Goal: Task Accomplishment & Management: Use online tool/utility

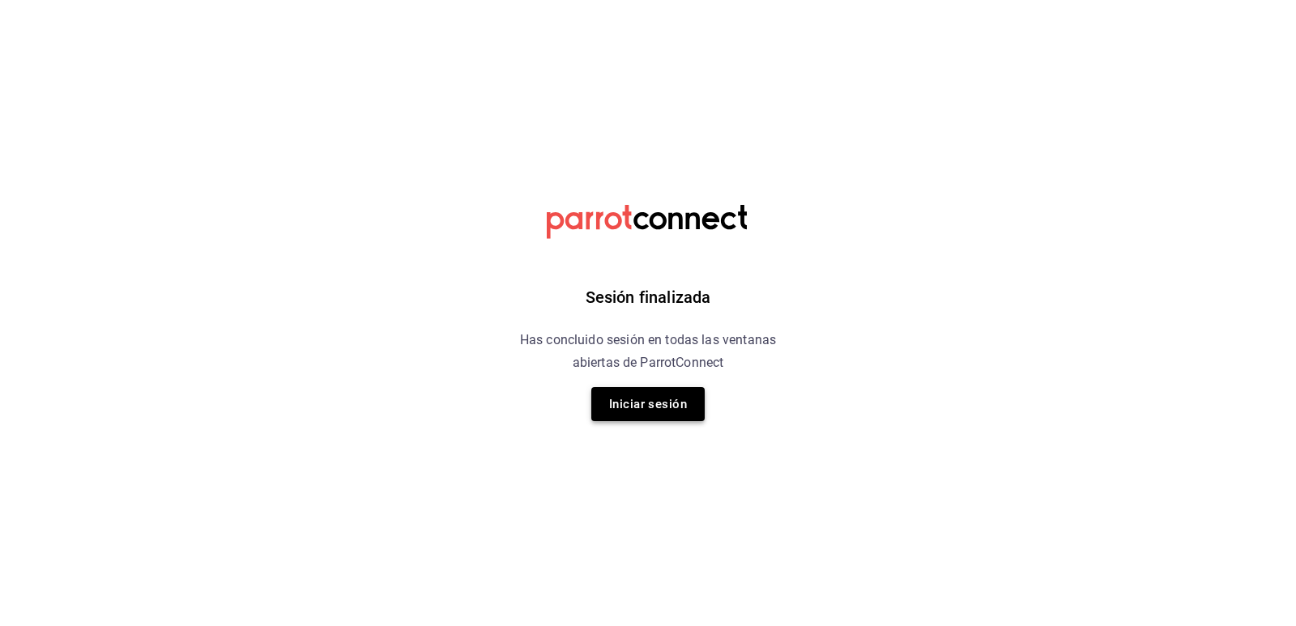
click at [652, 408] on button "Iniciar sesión" at bounding box center [647, 404] width 113 height 34
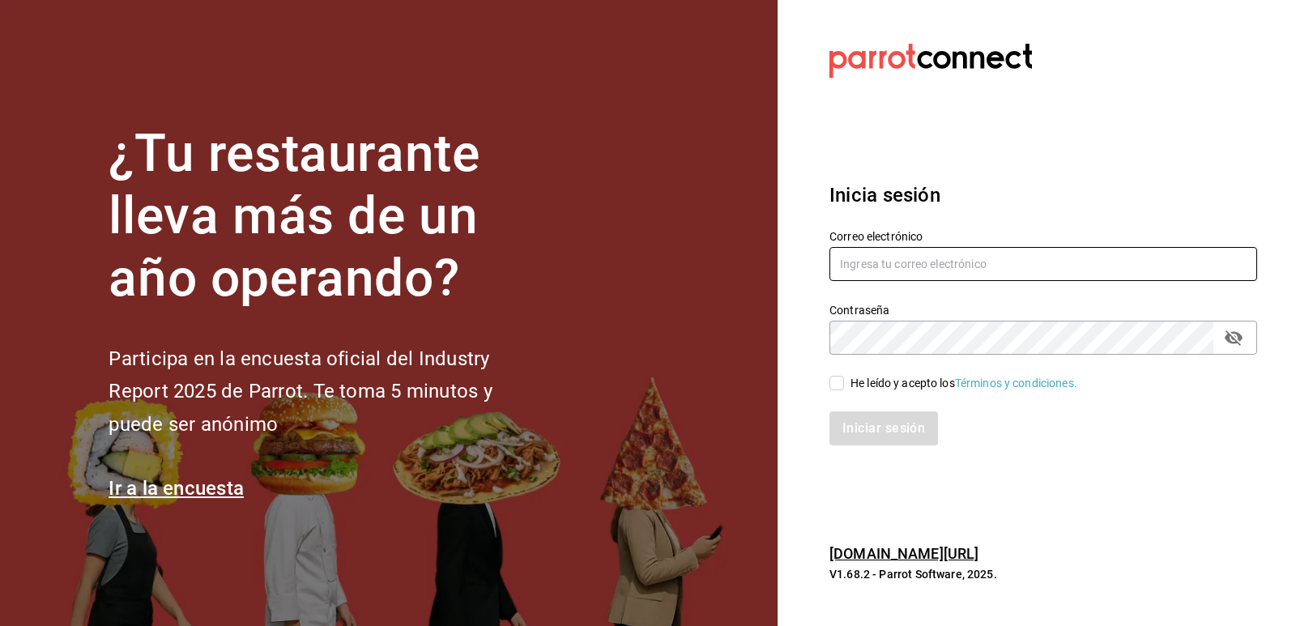
click at [991, 262] on input "text" at bounding box center [1043, 264] width 428 height 34
type input "[EMAIL_ADDRESS][DOMAIN_NAME]"
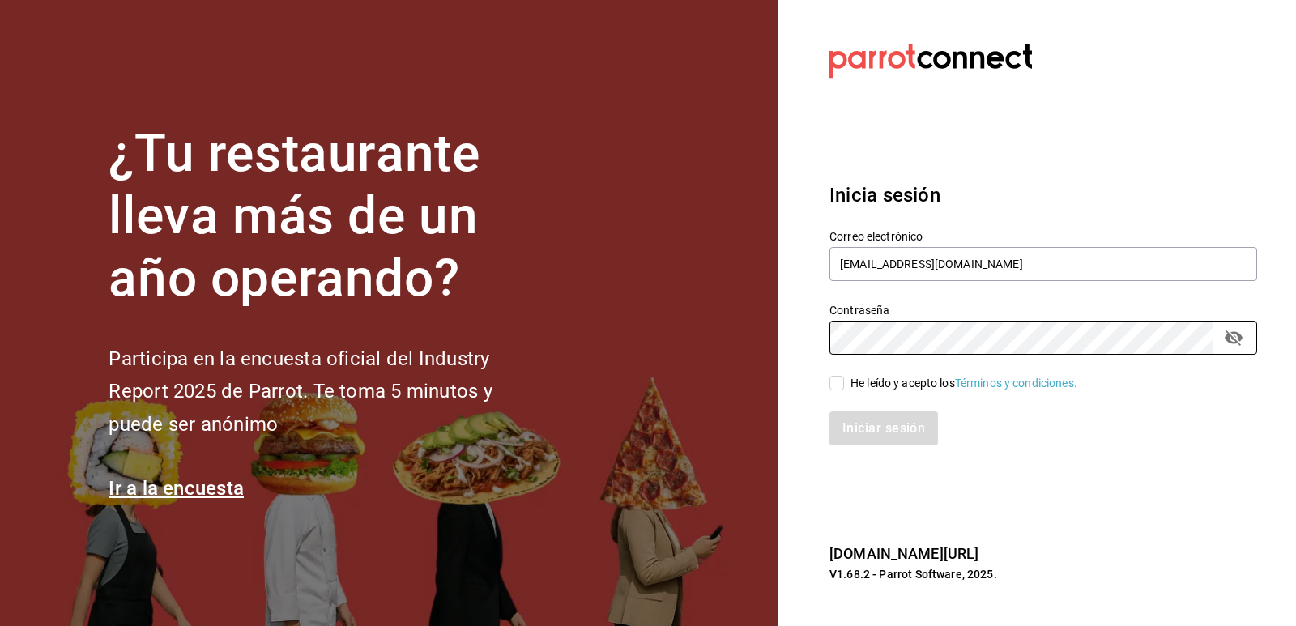
click at [834, 376] on input "He leído y acepto los Términos y condiciones." at bounding box center [836, 383] width 15 height 15
checkbox input "true"
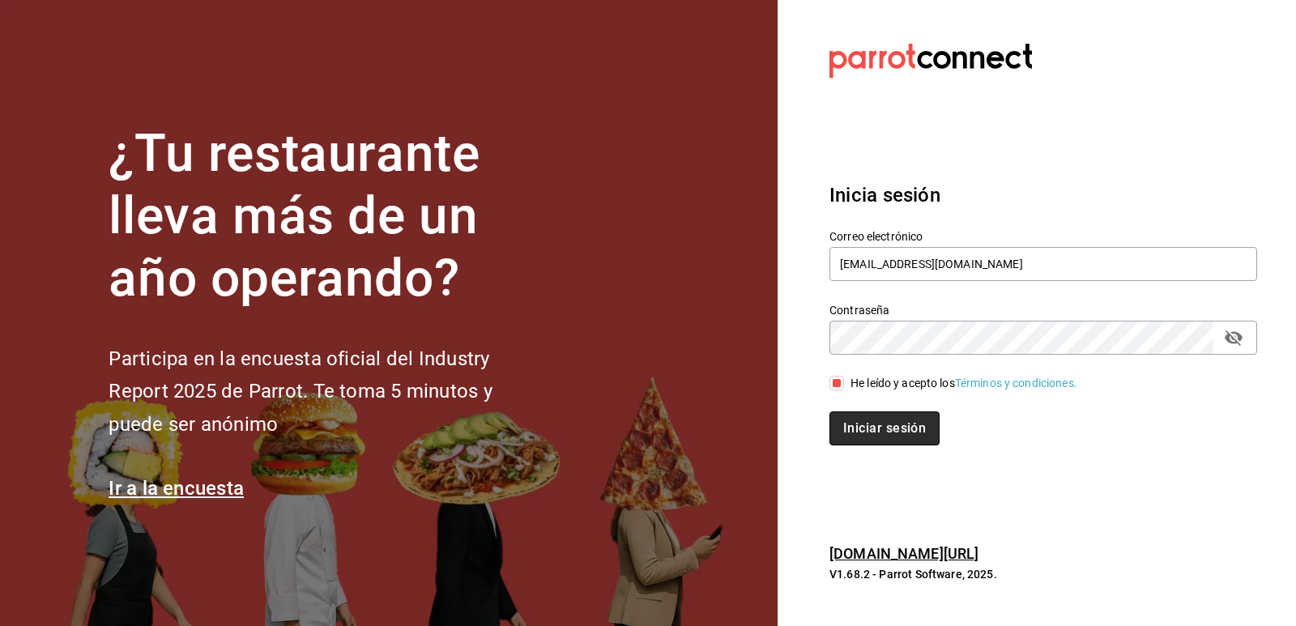
click at [851, 426] on button "Iniciar sesión" at bounding box center [884, 428] width 110 height 34
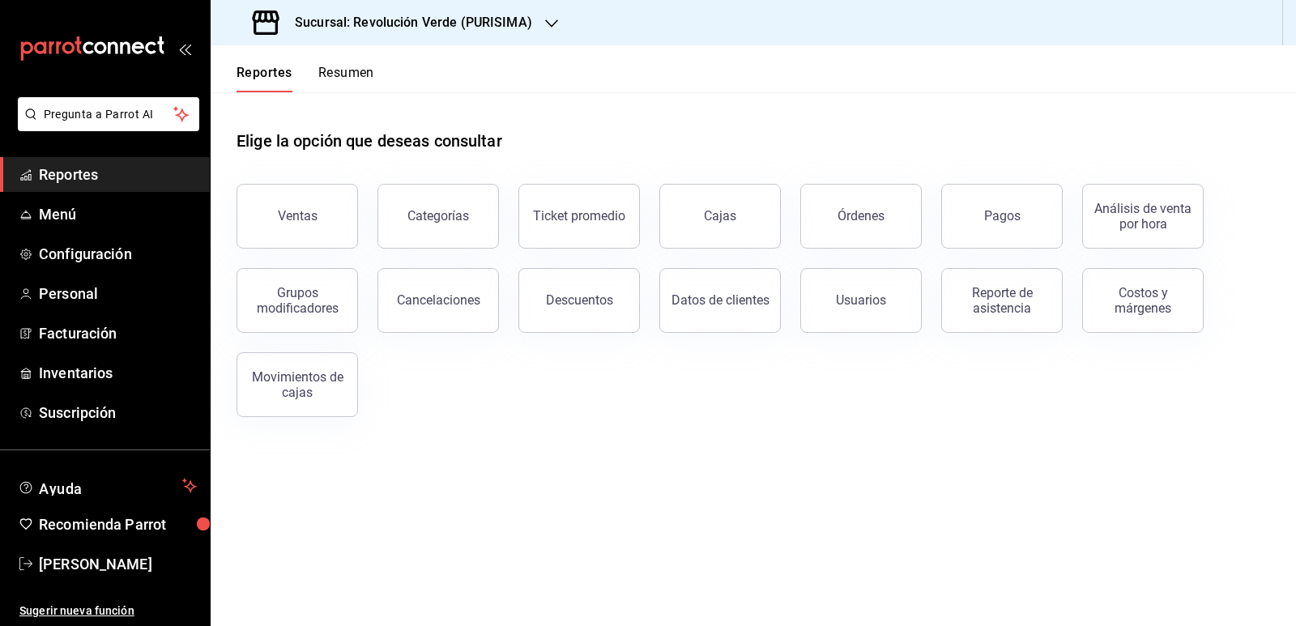
click at [477, 33] on div "Sucursal: Revolución Verde (PURISIMA)" at bounding box center [394, 22] width 341 height 45
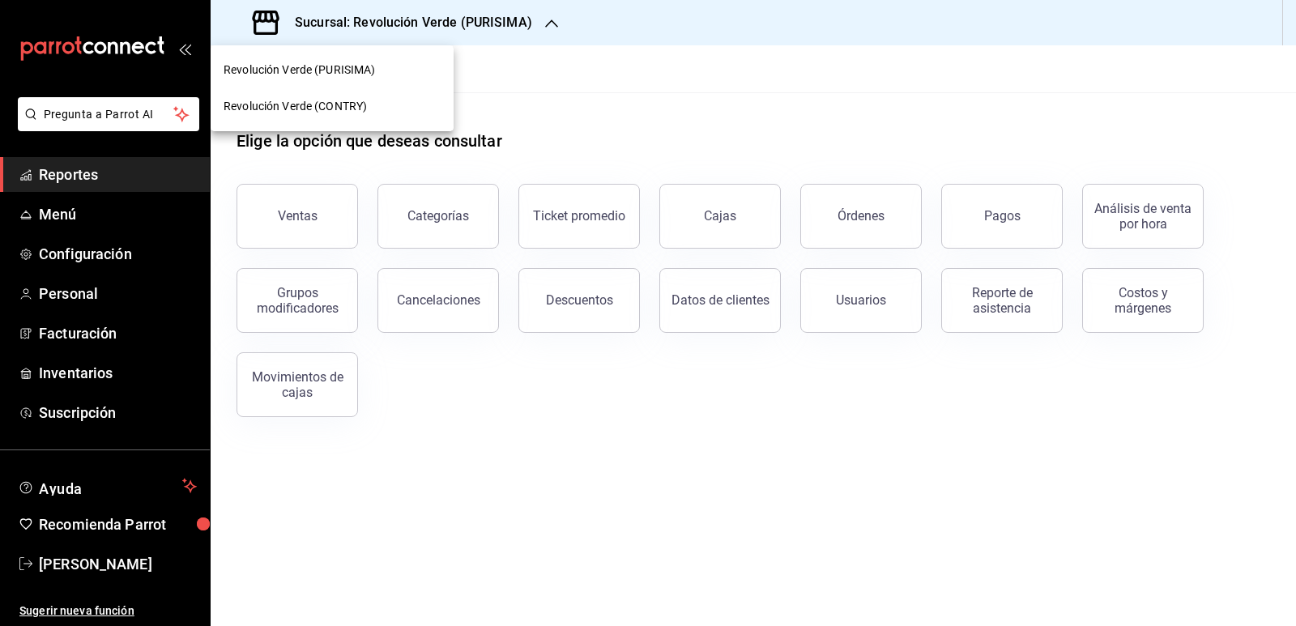
click at [385, 103] on div "Revolución Verde (CONTRY)" at bounding box center [332, 106] width 217 height 17
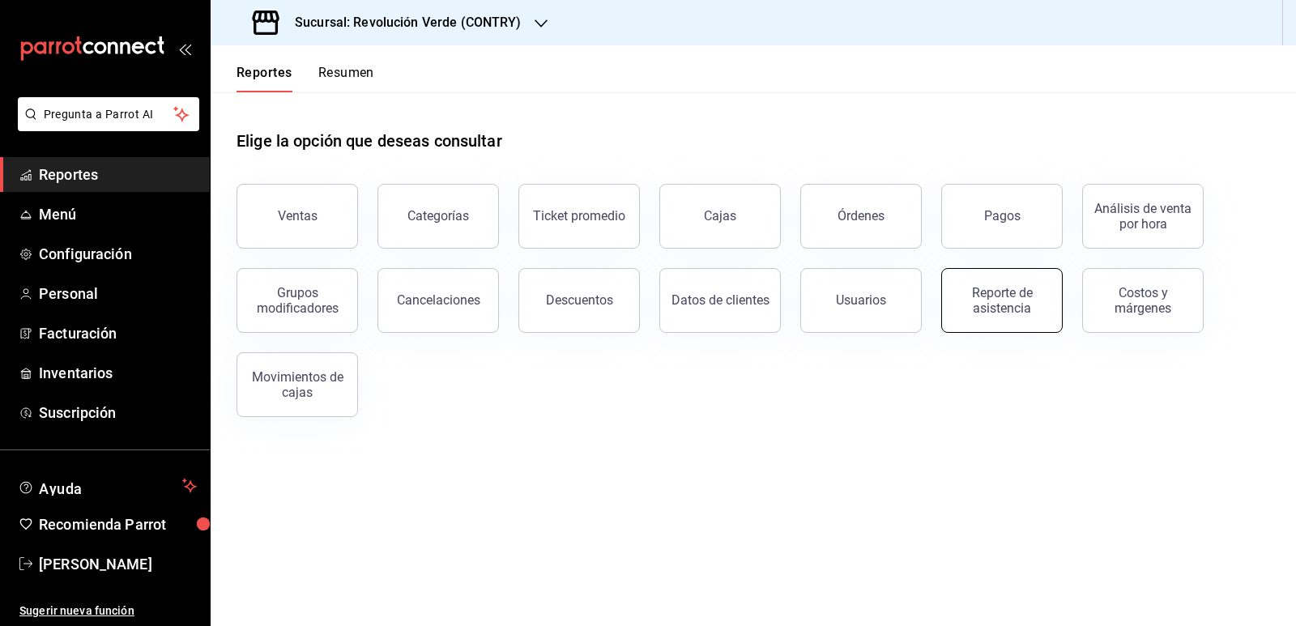
click at [995, 296] on div "Reporte de asistencia" at bounding box center [1002, 300] width 100 height 31
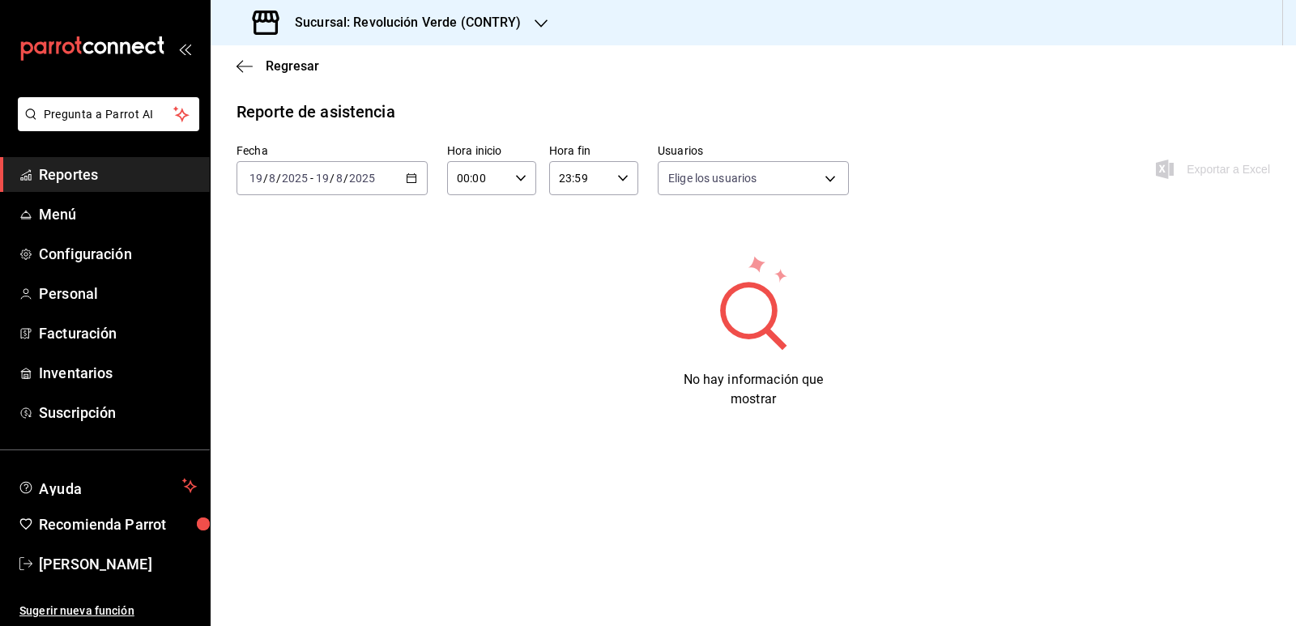
type input "a444d250-483f-43dc-852d-d4fee113b6ff,809ed81b-d534-4696-a2e4-0d51124bcb4d,9db45…"
click at [408, 190] on div "2025-08-19 19 / 8 / 2025 - 2025-08-19 19 / 8 / 2025" at bounding box center [332, 178] width 191 height 34
click at [305, 256] on span "Ayer" at bounding box center [313, 263] width 126 height 17
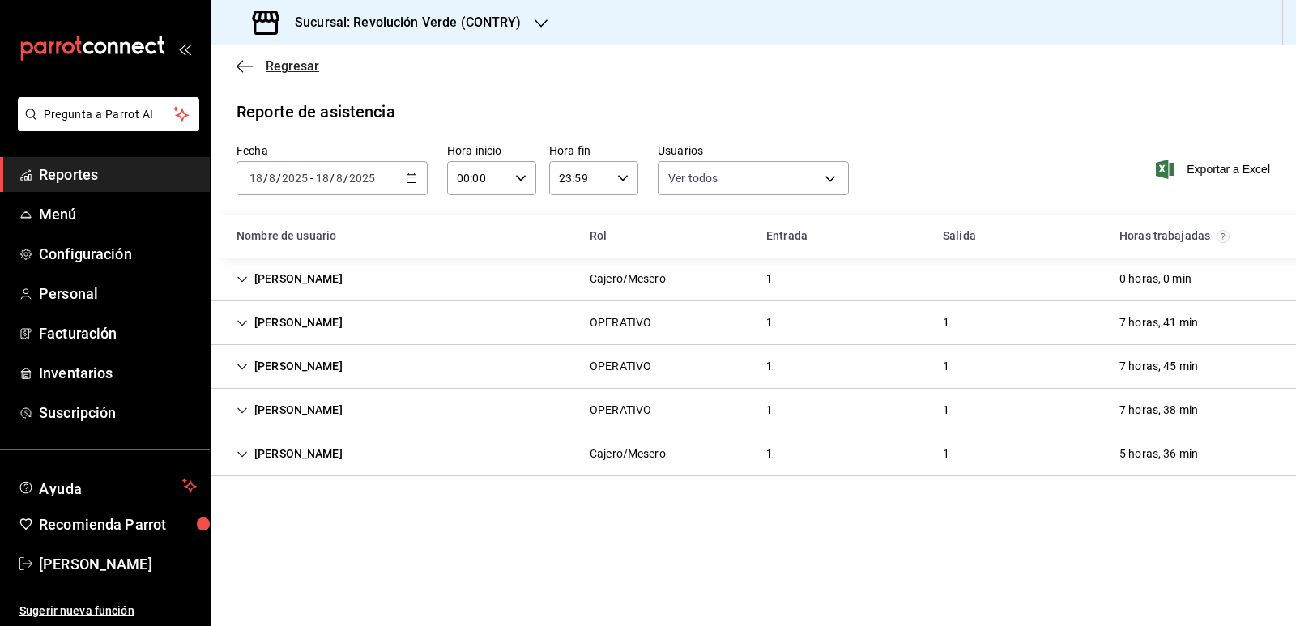
click at [246, 62] on icon "button" at bounding box center [245, 66] width 16 height 15
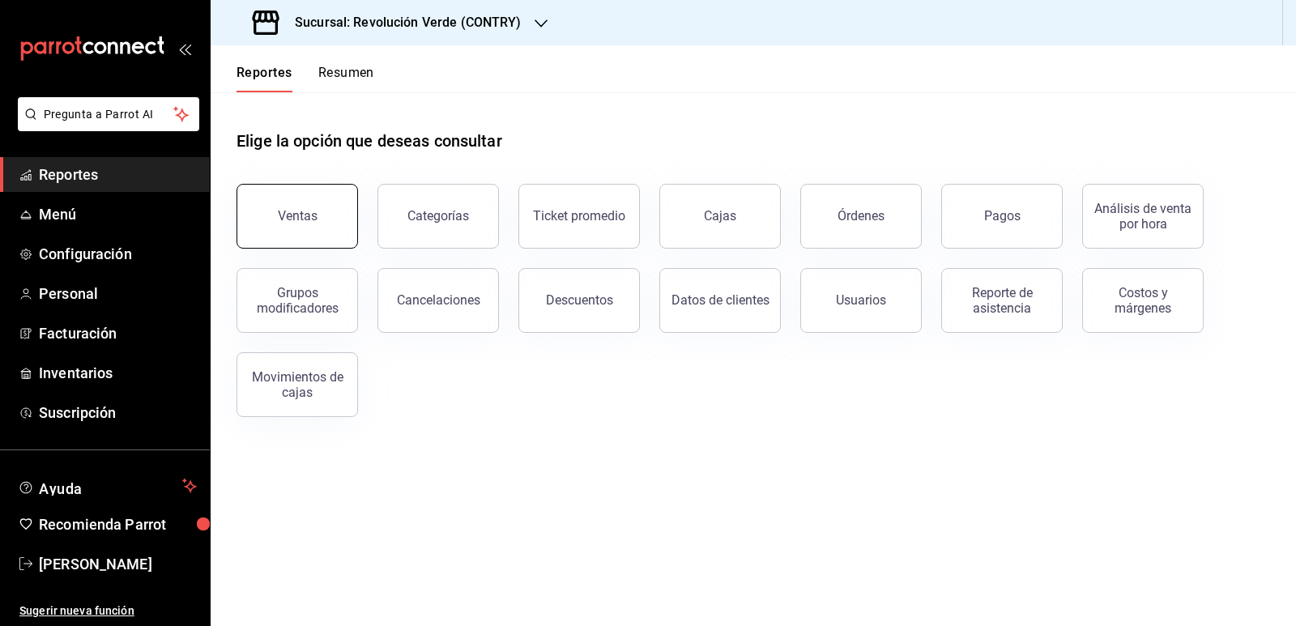
click at [286, 234] on button "Ventas" at bounding box center [297, 216] width 121 height 65
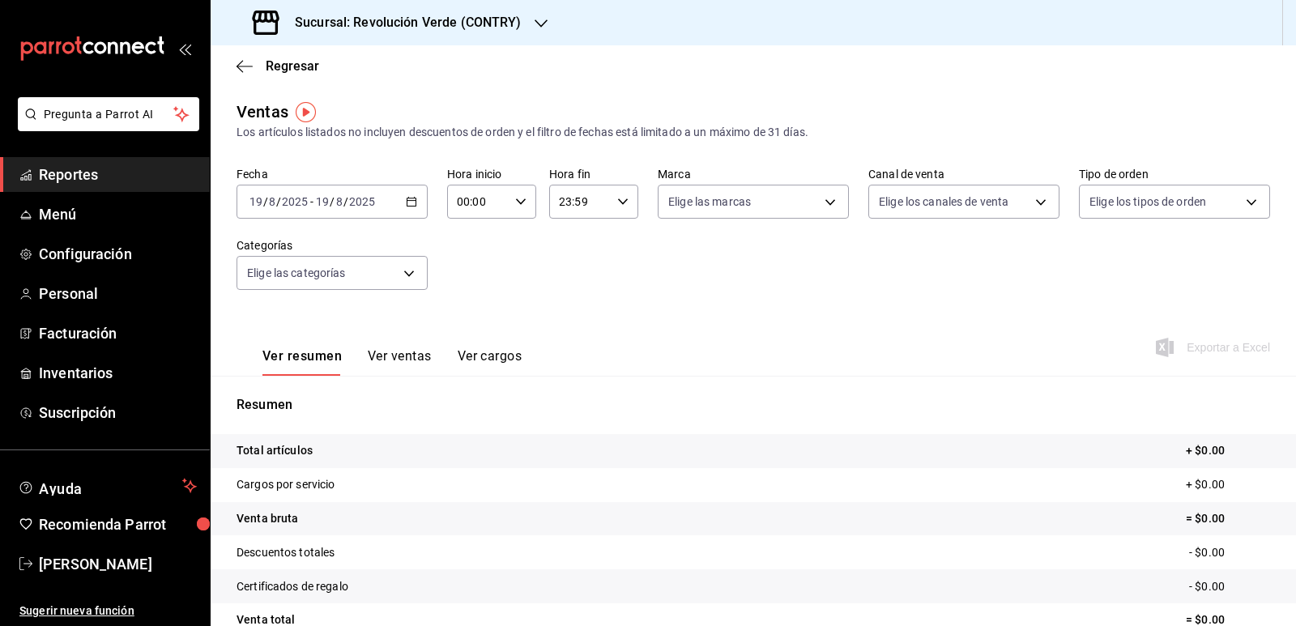
click at [346, 192] on div "2025-08-19 19 / 8 / 2025 - 2025-08-19 19 / 8 / 2025" at bounding box center [332, 202] width 191 height 34
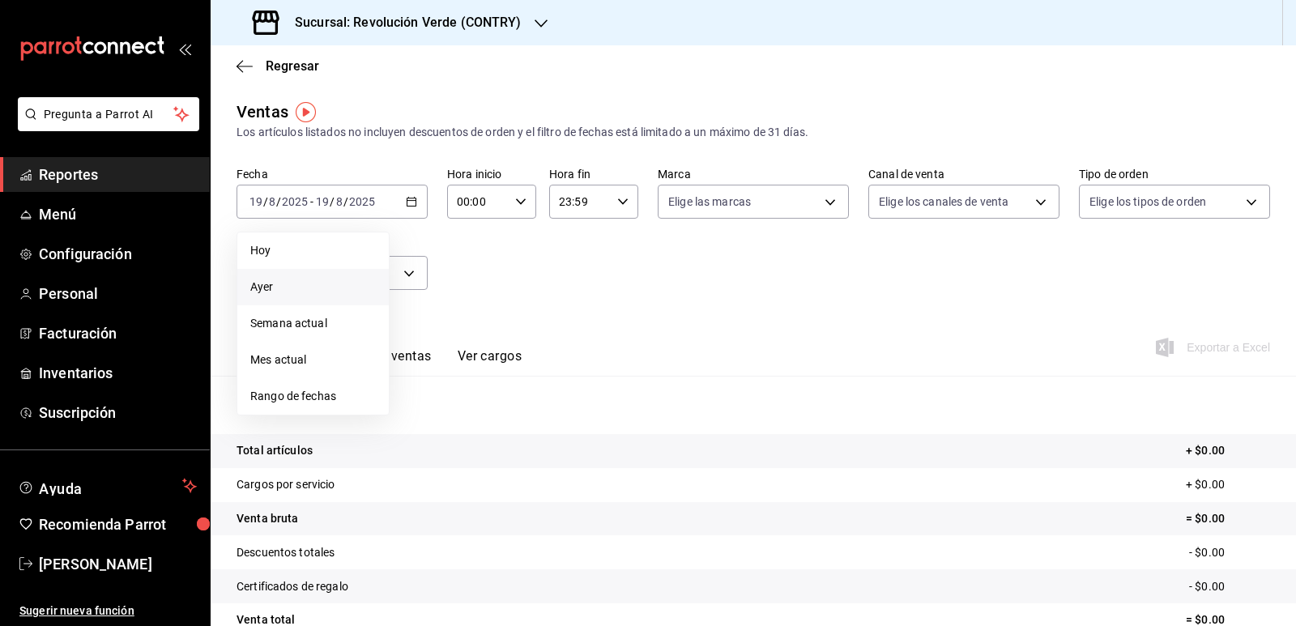
click at [351, 277] on li "Ayer" at bounding box center [312, 287] width 151 height 36
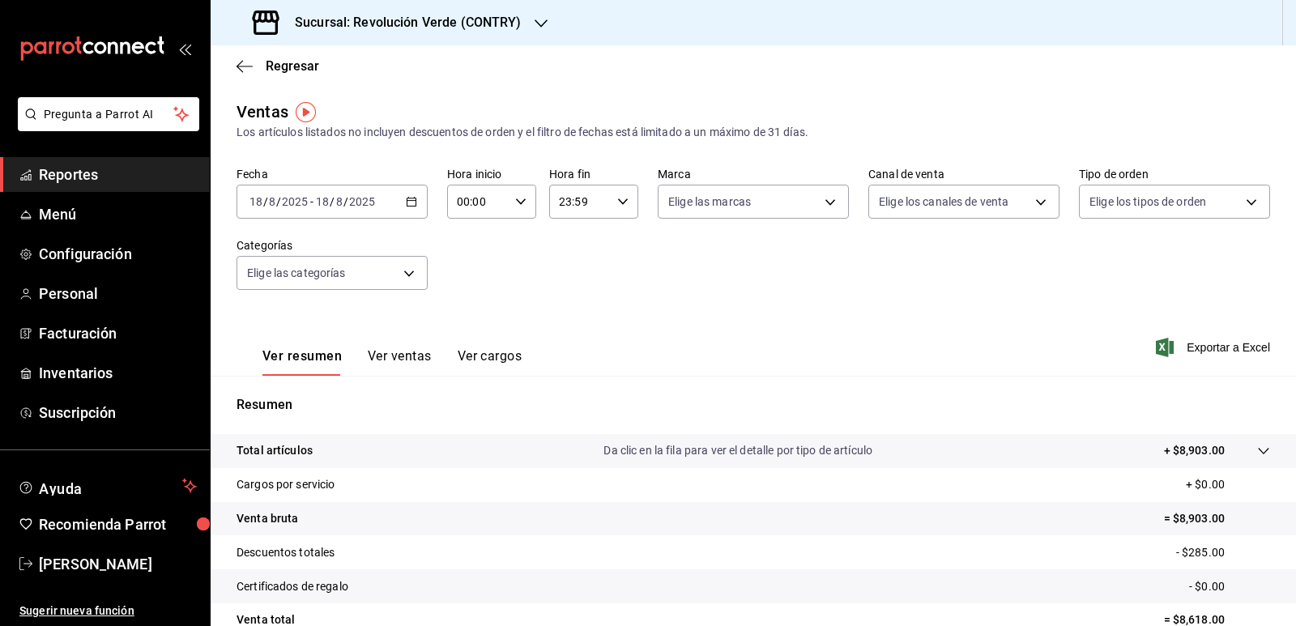
click at [492, 23] on h3 "Sucursal: Revolución Verde (CONTRY)" at bounding box center [402, 22] width 240 height 19
click at [343, 76] on span "Revolución Verde (PURISIMA)" at bounding box center [300, 70] width 152 height 17
click at [376, 189] on div "2025-08-18 18 / 8 / 2025 - 2025-08-18 18 / 8 / 2025" at bounding box center [332, 202] width 191 height 34
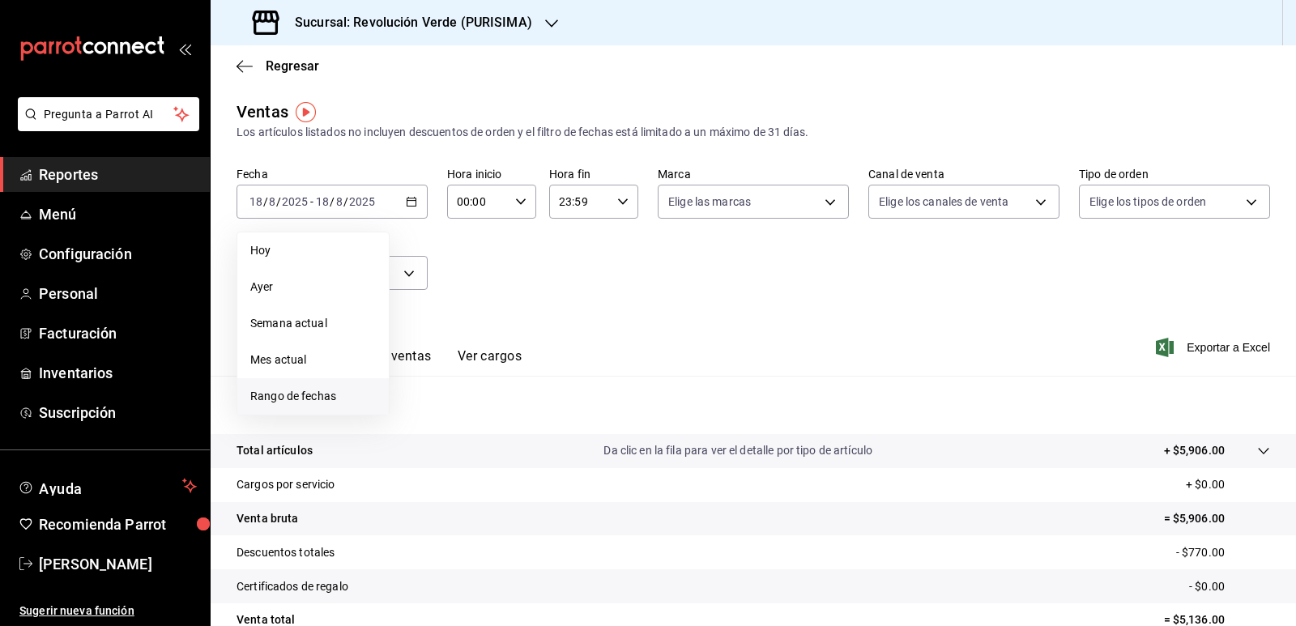
click at [302, 400] on span "Rango de fechas" at bounding box center [313, 396] width 126 height 17
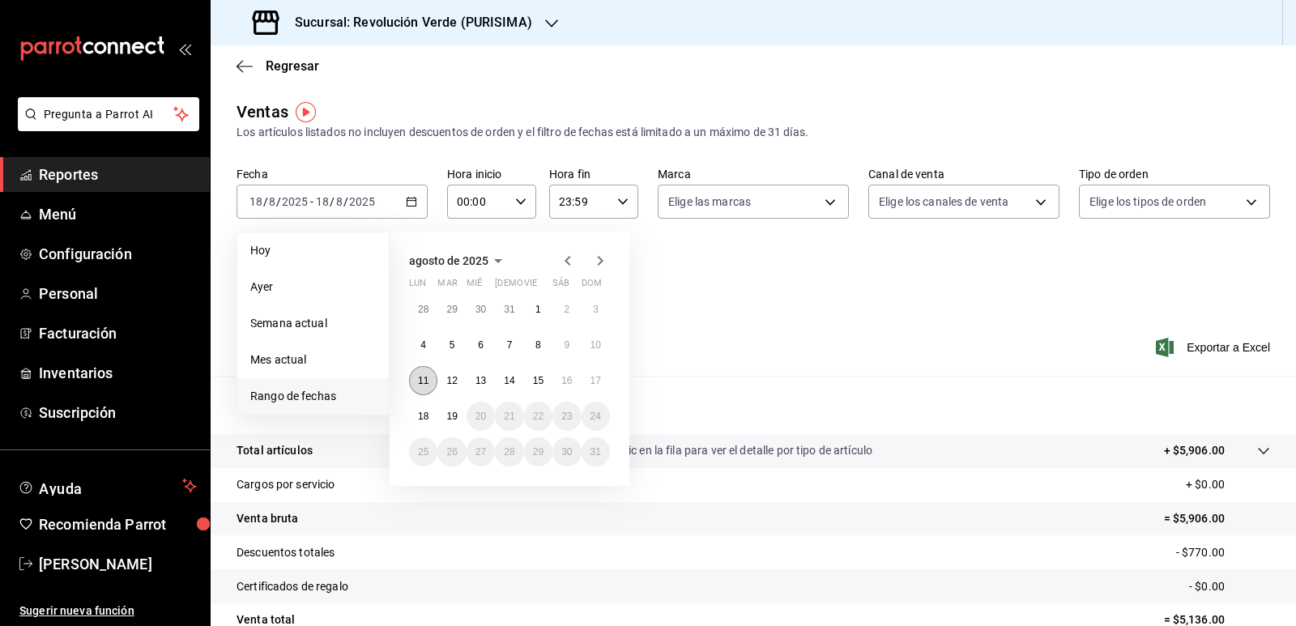
click at [423, 378] on abbr "11" at bounding box center [423, 380] width 11 height 11
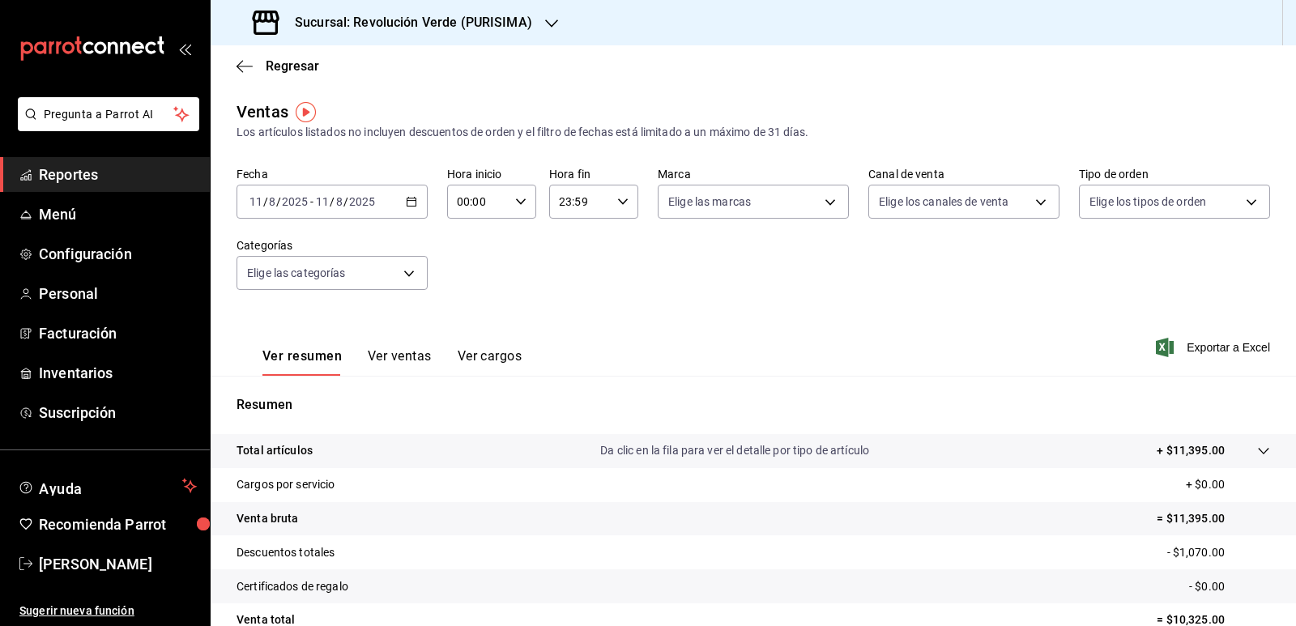
click at [517, 21] on h3 "Sucursal: Revolución Verde (PURISIMA)" at bounding box center [407, 22] width 250 height 19
click at [375, 103] on div "Revolución Verde (CONTRY)" at bounding box center [332, 106] width 217 height 17
